Goal: Task Accomplishment & Management: Complete application form

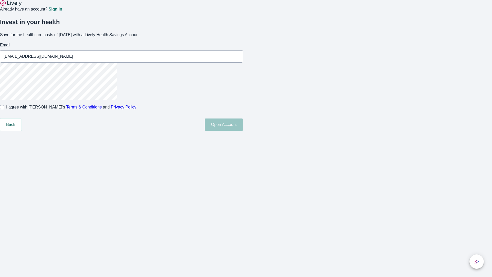
click at [4, 109] on input "I agree with Lively’s Terms & Conditions and Privacy Policy" at bounding box center [2, 107] width 4 height 4
checkbox input "true"
click at [243, 131] on button "Open Account" at bounding box center [224, 124] width 38 height 12
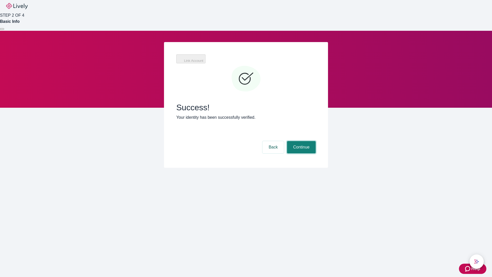
click at [301, 141] on button "Continue" at bounding box center [301, 147] width 29 height 12
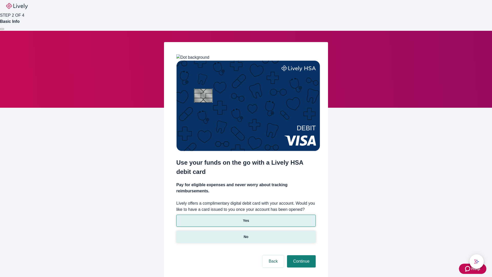
click at [246, 234] on p "No" at bounding box center [246, 236] width 5 height 5
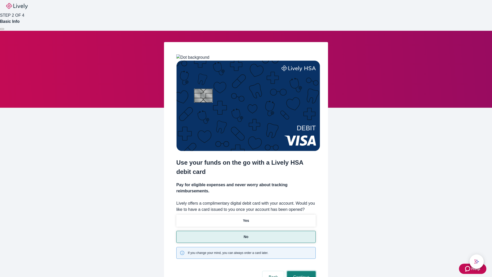
click at [301, 271] on button "Continue" at bounding box center [301, 277] width 29 height 12
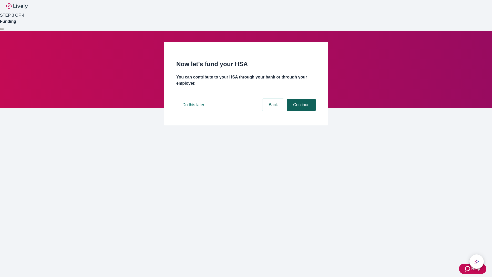
click at [301, 111] on button "Continue" at bounding box center [301, 105] width 29 height 12
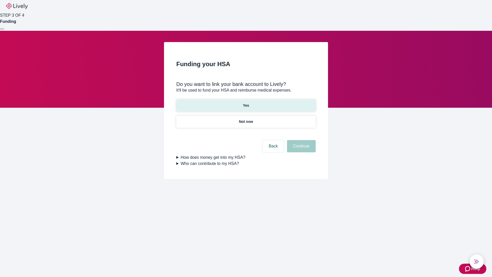
click at [246, 103] on p "Yes" at bounding box center [246, 105] width 6 height 5
click at [301, 140] on button "Continue" at bounding box center [301, 146] width 29 height 12
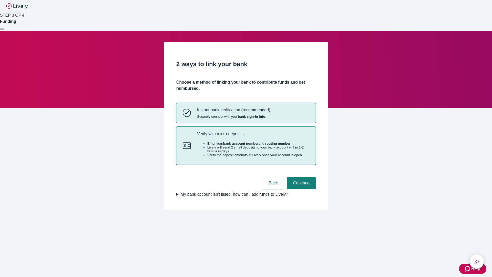
click at [253, 136] on p "Verify with micro-deposits" at bounding box center [253, 133] width 112 height 5
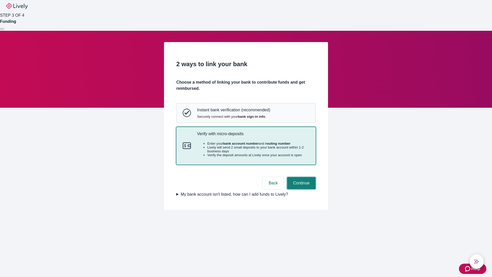
click at [301, 189] on button "Continue" at bounding box center [301, 183] width 29 height 12
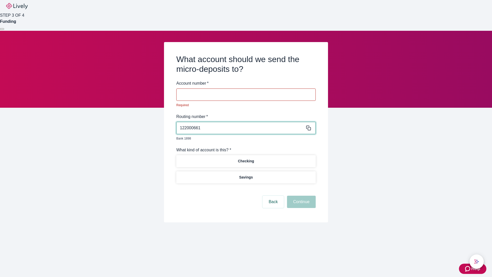
type input "122000661"
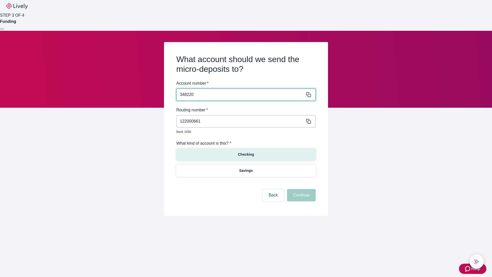
type input "348220"
click at [246, 152] on p "Checking" at bounding box center [246, 154] width 16 height 5
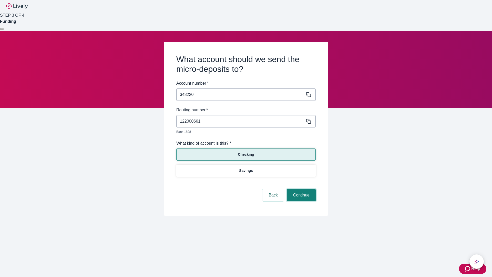
click at [301, 189] on button "Continue" at bounding box center [301, 195] width 29 height 12
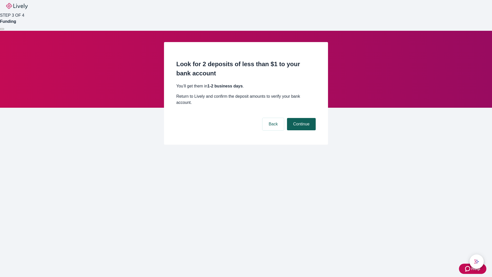
click at [301, 118] on button "Continue" at bounding box center [301, 124] width 29 height 12
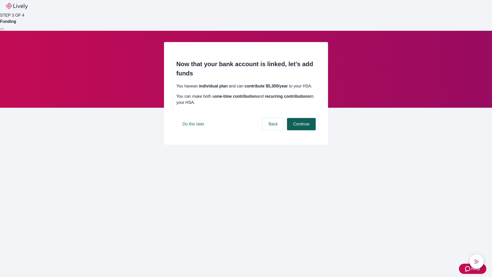
click at [301, 130] on button "Continue" at bounding box center [301, 124] width 29 height 12
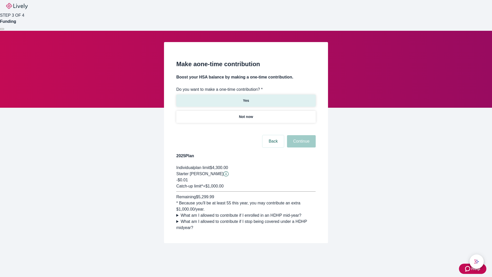
click at [246, 98] on p "Yes" at bounding box center [246, 100] width 6 height 5
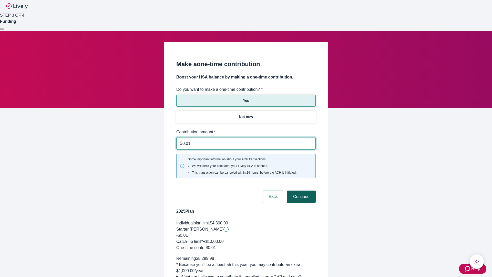
type input "0.01"
click at [301, 190] on button "Continue" at bounding box center [301, 196] width 29 height 12
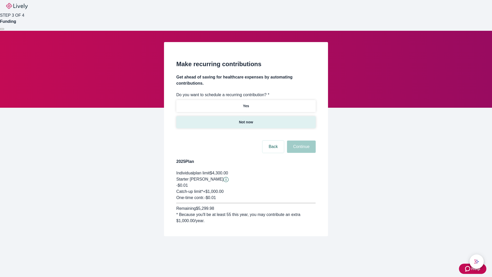
click at [246, 119] on p "Not now" at bounding box center [246, 121] width 14 height 5
click at [301, 140] on button "Continue" at bounding box center [301, 146] width 29 height 12
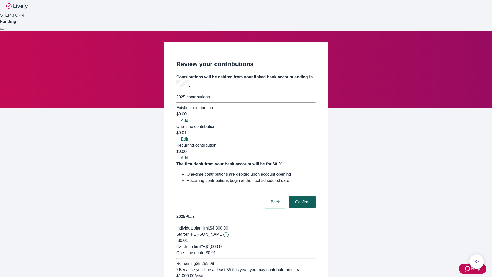
click at [302, 196] on button "Confirm" at bounding box center [302, 202] width 27 height 12
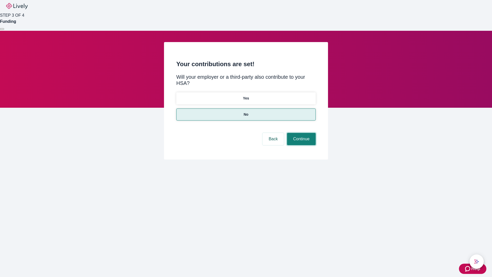
click at [301, 133] on button "Continue" at bounding box center [301, 139] width 29 height 12
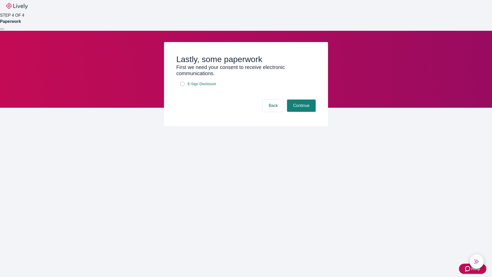
click at [182, 86] on input "E-Sign Disclosure" at bounding box center [182, 84] width 4 height 4
checkbox input "true"
click at [301, 112] on button "Continue" at bounding box center [301, 105] width 29 height 12
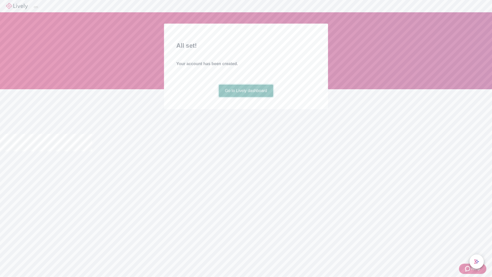
click at [246, 97] on link "Go to Lively dashboard" at bounding box center [246, 91] width 55 height 12
